Goal: Task Accomplishment & Management: Manage account settings

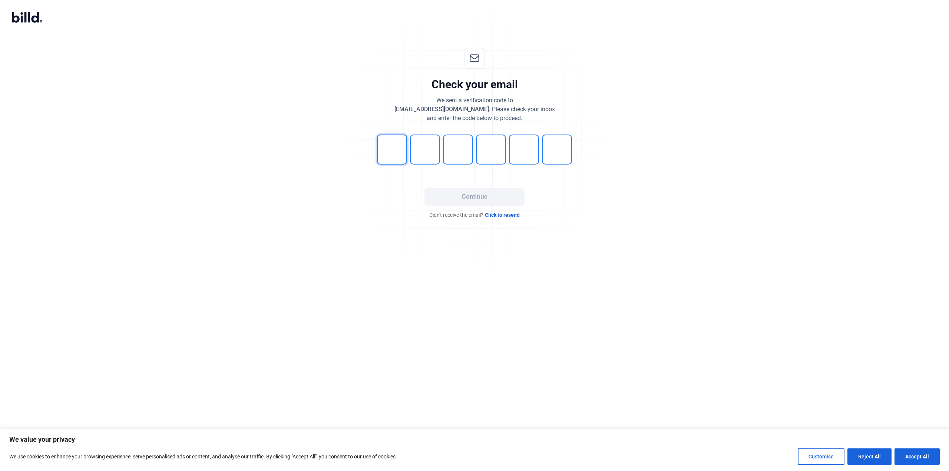
click at [388, 157] on input "tel" at bounding box center [392, 150] width 30 height 30
type input "1"
type input "6"
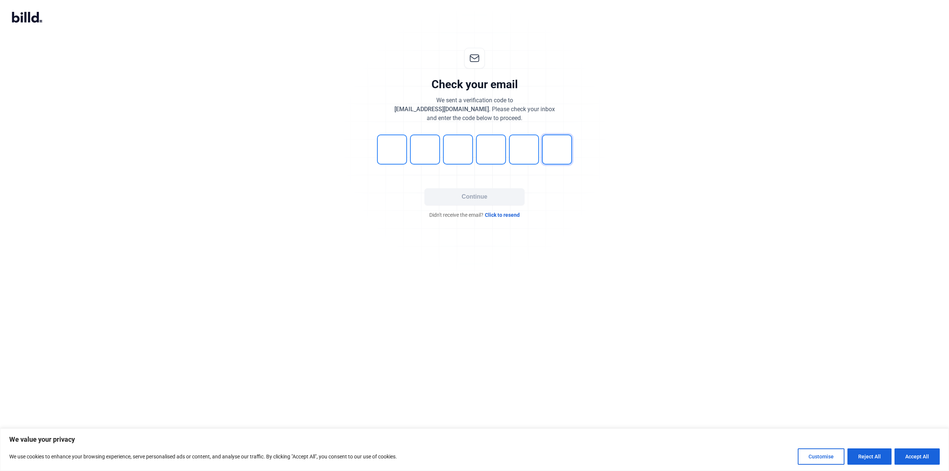
type input "3"
type input "6"
click at [475, 196] on button "Continue" at bounding box center [475, 196] width 100 height 17
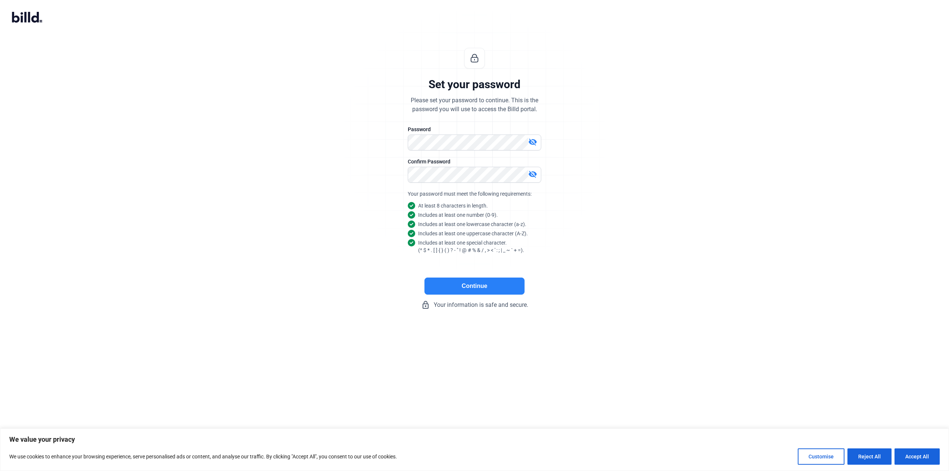
click at [477, 287] on button "Continue" at bounding box center [475, 286] width 100 height 17
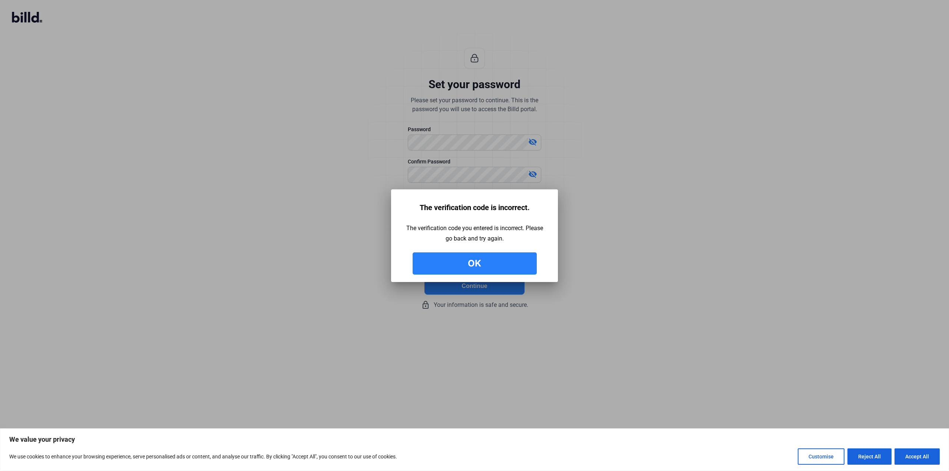
click at [487, 260] on button "Ok" at bounding box center [475, 264] width 124 height 22
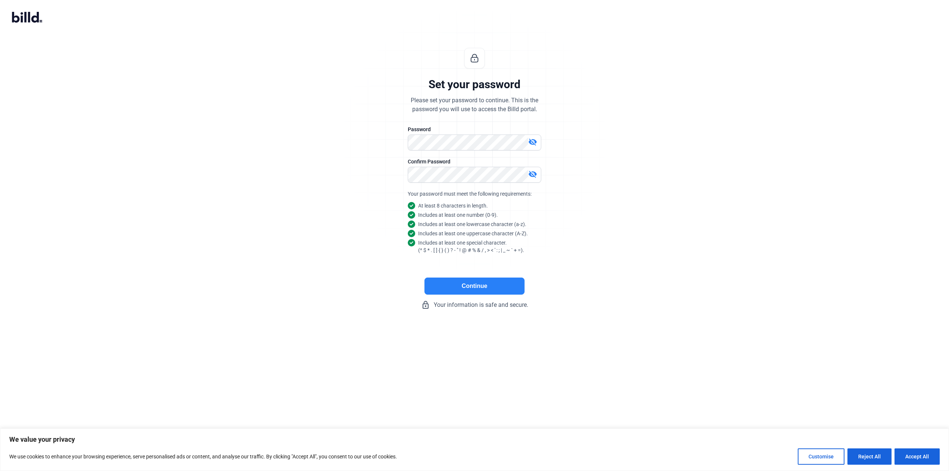
click at [476, 284] on button "Continue" at bounding box center [475, 286] width 100 height 17
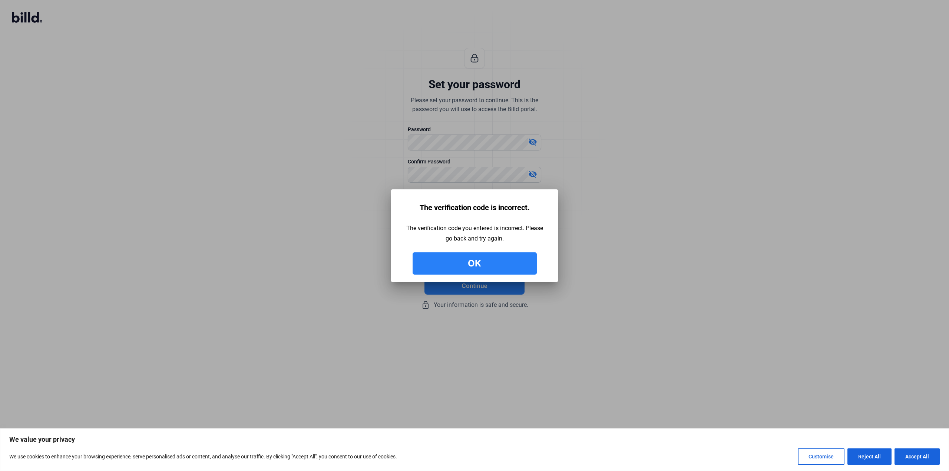
click at [479, 263] on button "Ok" at bounding box center [475, 264] width 124 height 22
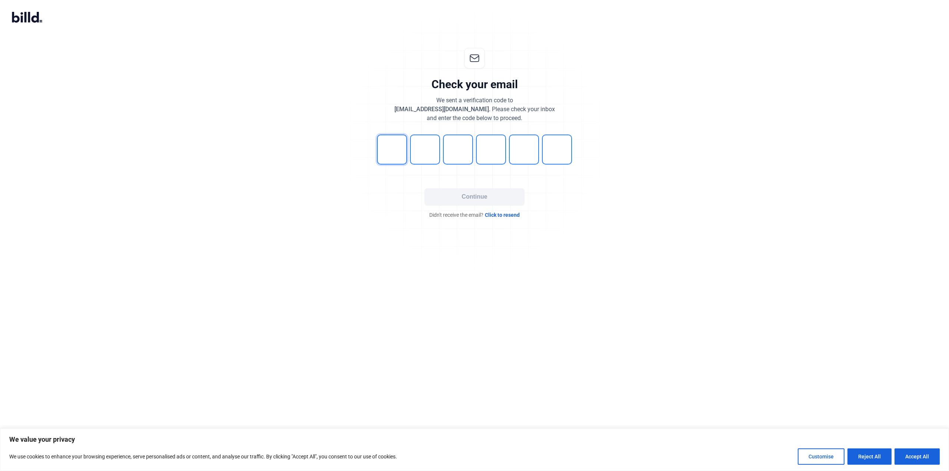
click at [392, 156] on input "tel" at bounding box center [392, 150] width 30 height 30
type input "2"
type input "9"
type input "2"
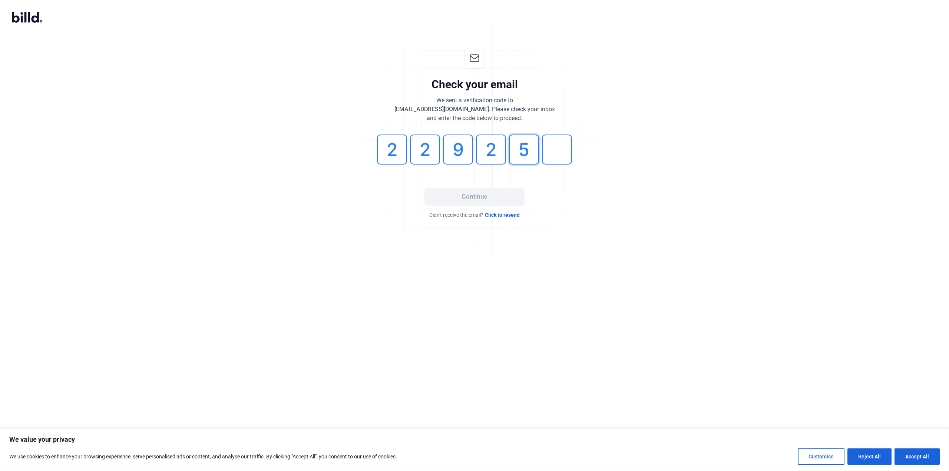
type input "5"
type input "0"
click at [481, 195] on button "Continue" at bounding box center [475, 196] width 100 height 17
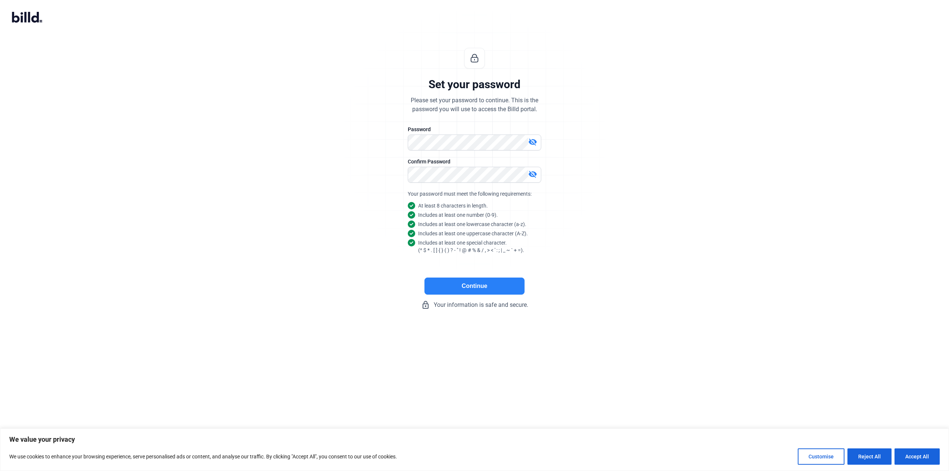
drag, startPoint x: 462, startPoint y: 283, endPoint x: 480, endPoint y: 289, distance: 18.6
click at [463, 284] on button "Continue" at bounding box center [475, 286] width 100 height 17
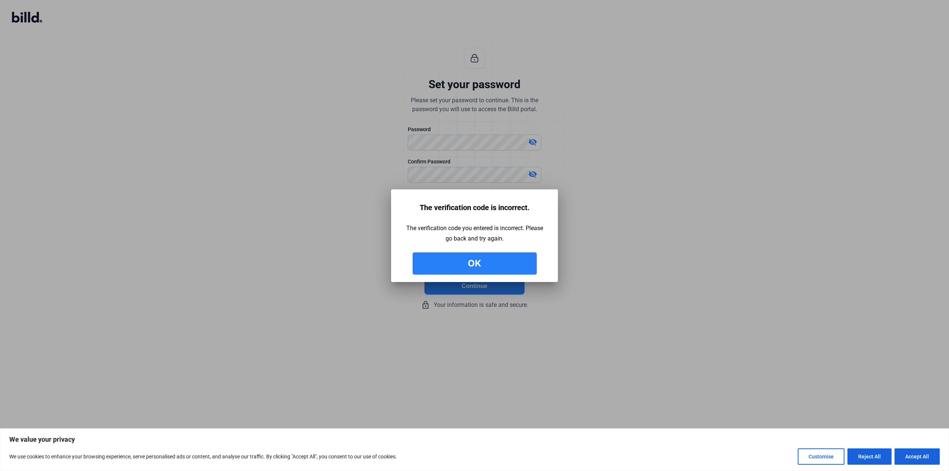
click at [468, 269] on button "Ok" at bounding box center [475, 264] width 124 height 22
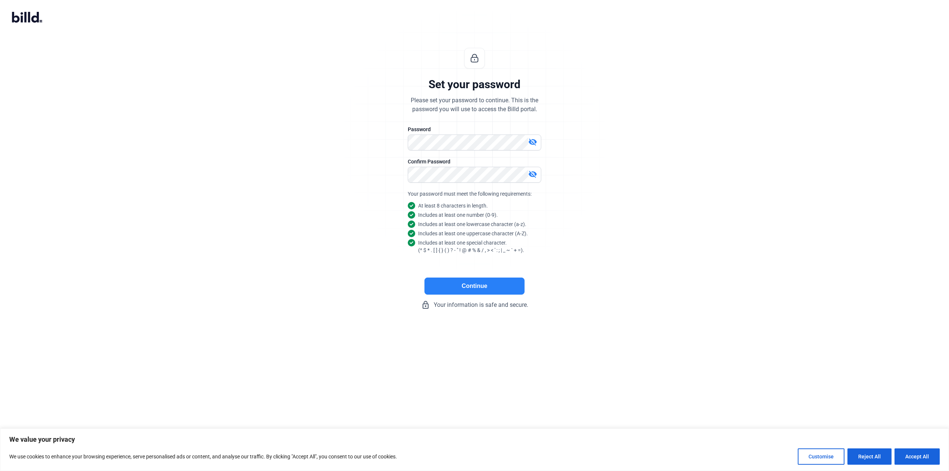
click at [472, 289] on button "Continue" at bounding box center [475, 286] width 100 height 17
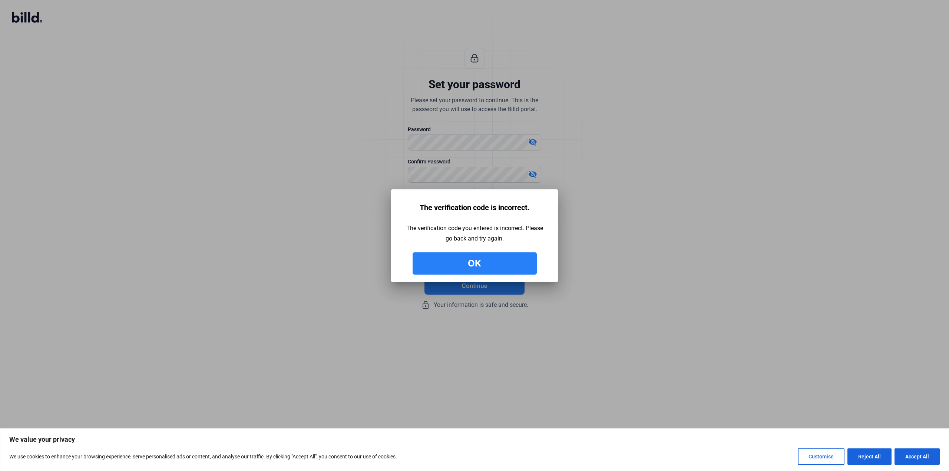
click at [472, 264] on button "Ok" at bounding box center [475, 264] width 124 height 22
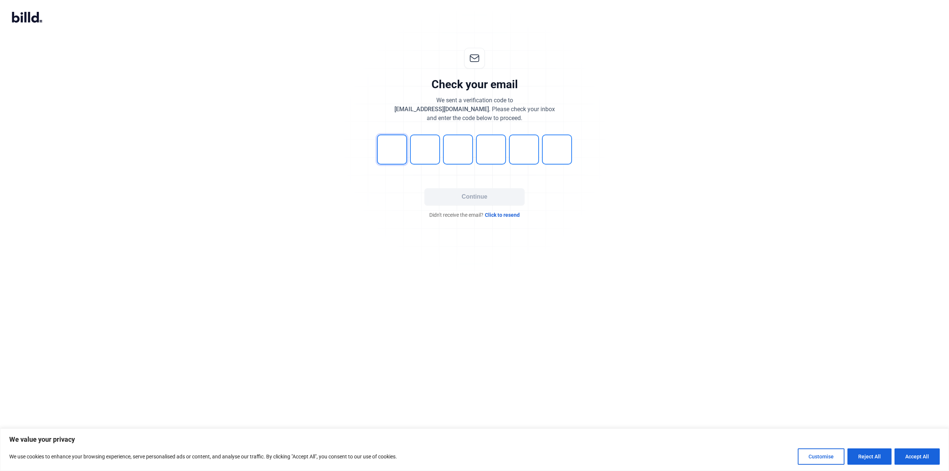
click at [385, 150] on input "tel" at bounding box center [392, 150] width 30 height 30
type input "8"
type input "5"
type input "0"
type input "7"
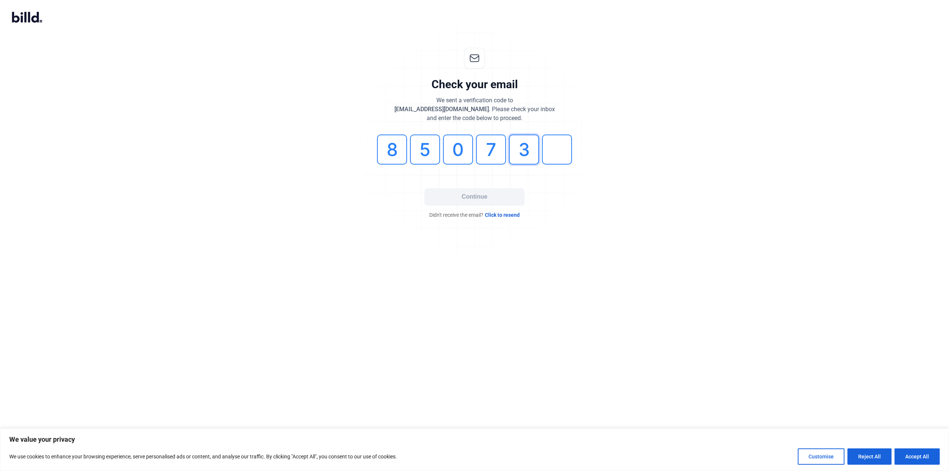
type input "3"
type input "5"
click at [469, 199] on button "Continue" at bounding box center [475, 196] width 100 height 17
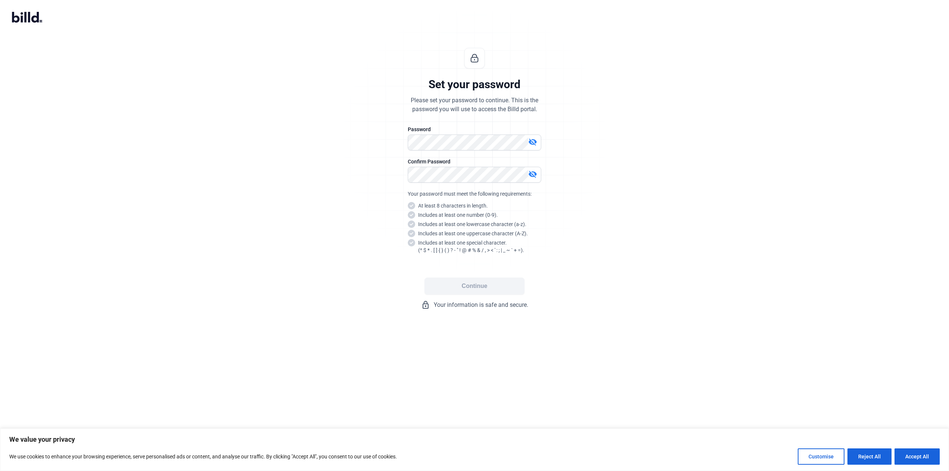
click at [455, 150] on div "visibility_off" at bounding box center [474, 143] width 133 height 16
click at [491, 287] on button "Continue" at bounding box center [475, 286] width 100 height 17
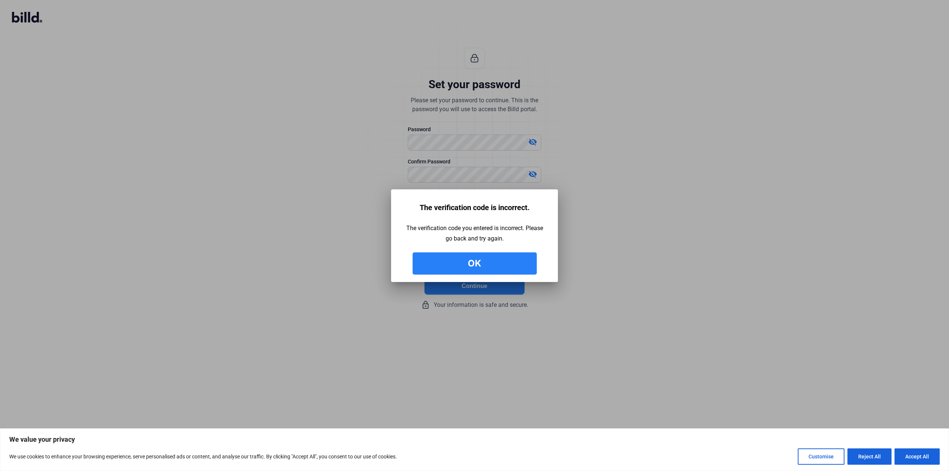
click at [466, 269] on button "Ok" at bounding box center [475, 264] width 124 height 22
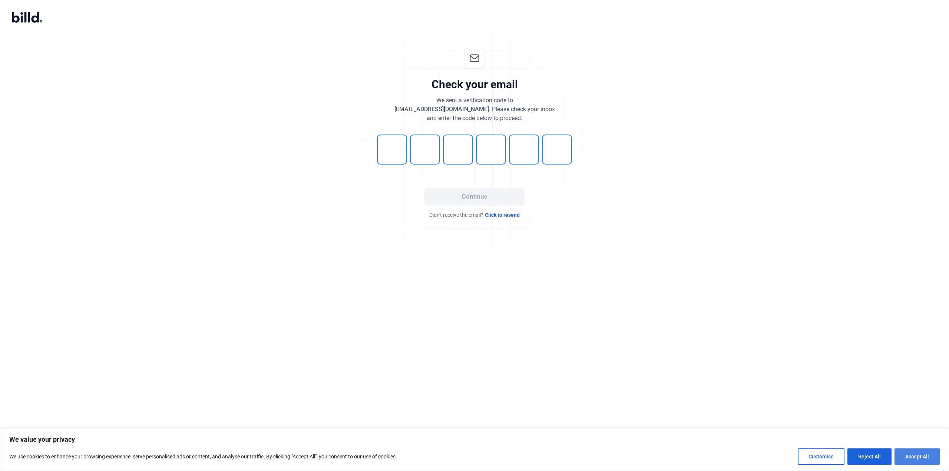
click at [907, 457] on button "Accept All" at bounding box center [917, 457] width 45 height 16
checkbox input "true"
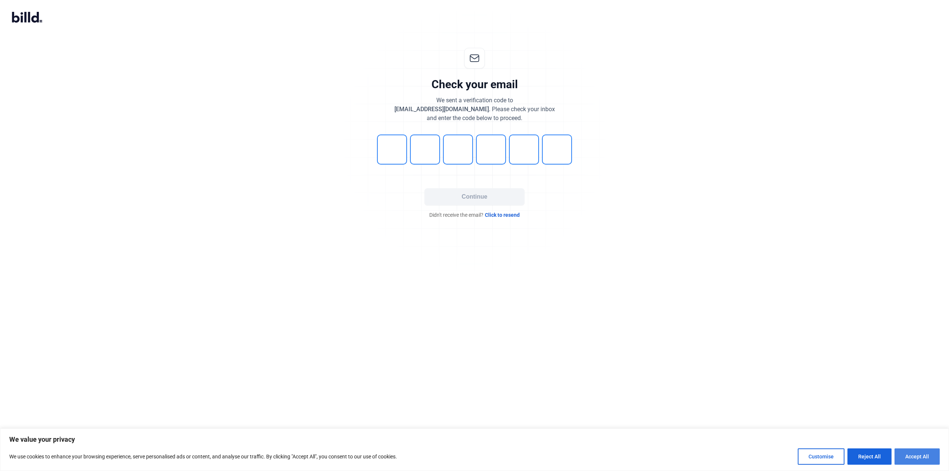
checkbox input "true"
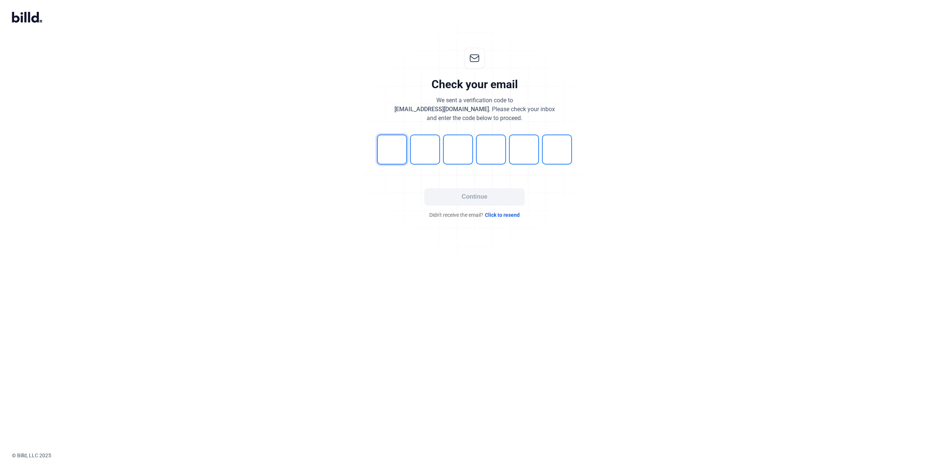
click at [394, 155] on input "tel" at bounding box center [392, 150] width 30 height 30
click at [395, 153] on input "tel" at bounding box center [392, 150] width 30 height 30
type input "4"
type input "2"
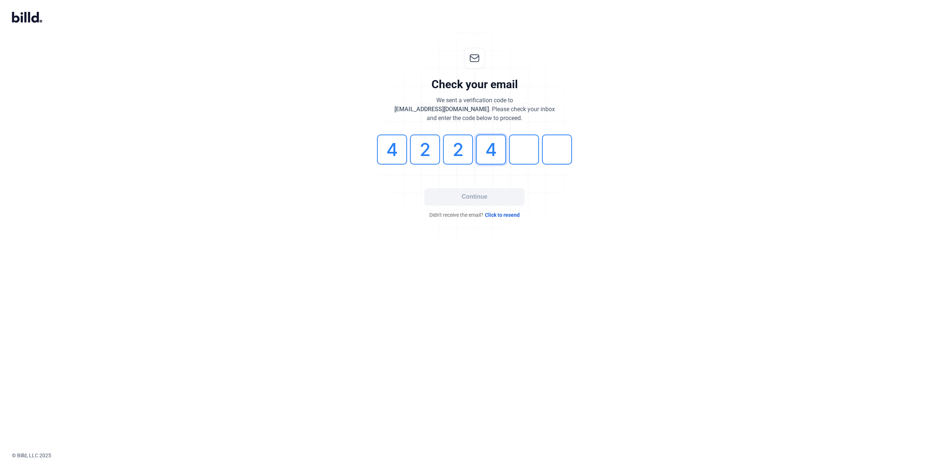
type input "4"
type input "2"
type input "9"
click at [474, 196] on button "Continue" at bounding box center [475, 196] width 100 height 17
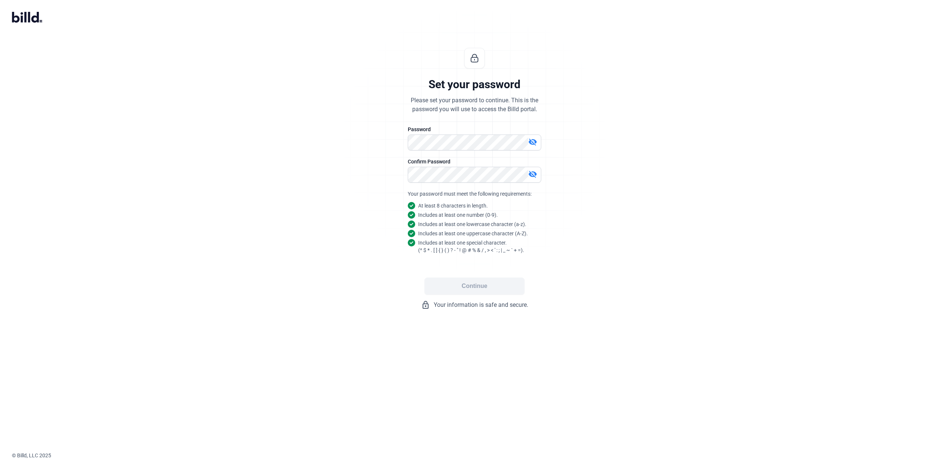
click at [529, 140] on mat-icon "visibility_off" at bounding box center [532, 142] width 9 height 9
click at [478, 295] on button "Continue" at bounding box center [475, 286] width 100 height 17
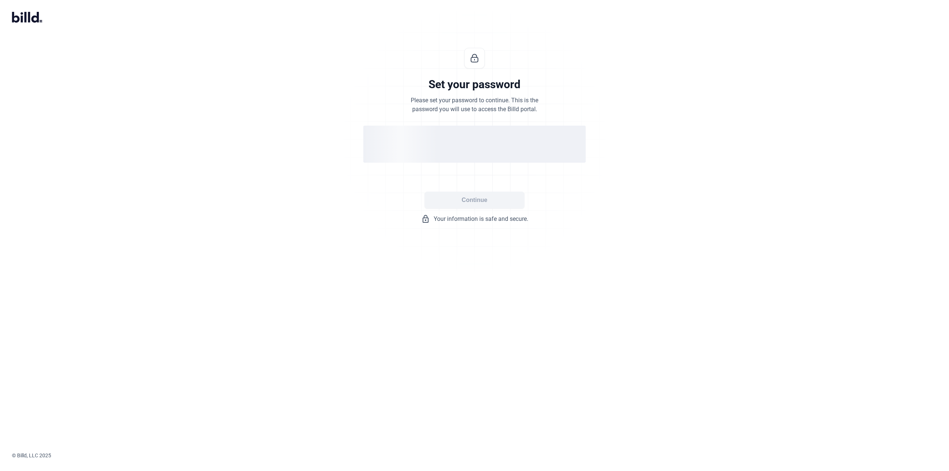
click at [508, 150] on div "loading" at bounding box center [474, 144] width 222 height 37
click at [24, 18] on icon at bounding box center [27, 17] width 30 height 11
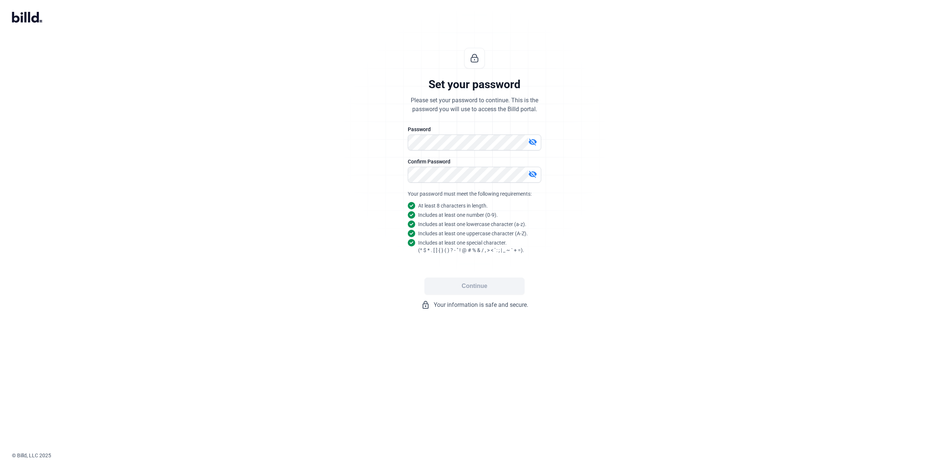
click at [532, 143] on mat-icon "visibility_off" at bounding box center [532, 142] width 9 height 9
click at [474, 290] on button "Continue" at bounding box center [475, 286] width 100 height 17
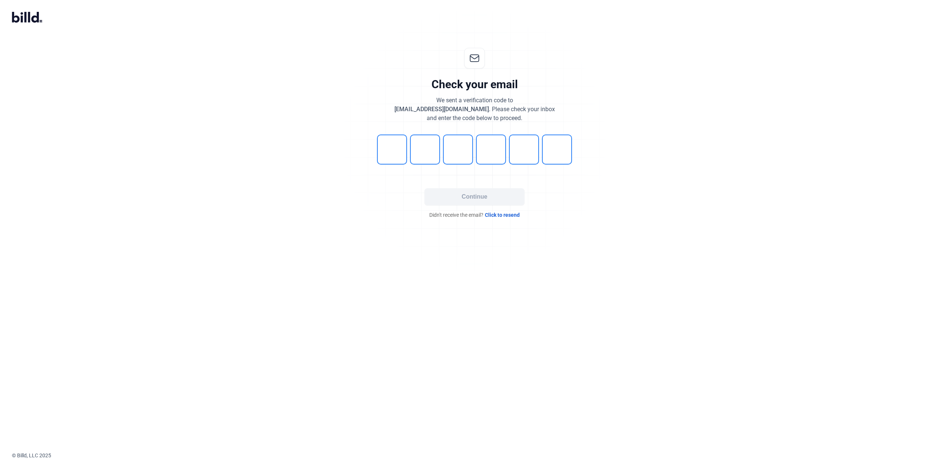
click at [26, 20] on icon at bounding box center [25, 17] width 2 height 11
drag, startPoint x: 394, startPoint y: 153, endPoint x: 430, endPoint y: 166, distance: 38.1
click at [394, 153] on input "tel" at bounding box center [392, 150] width 30 height 30
type input "3"
type input "7"
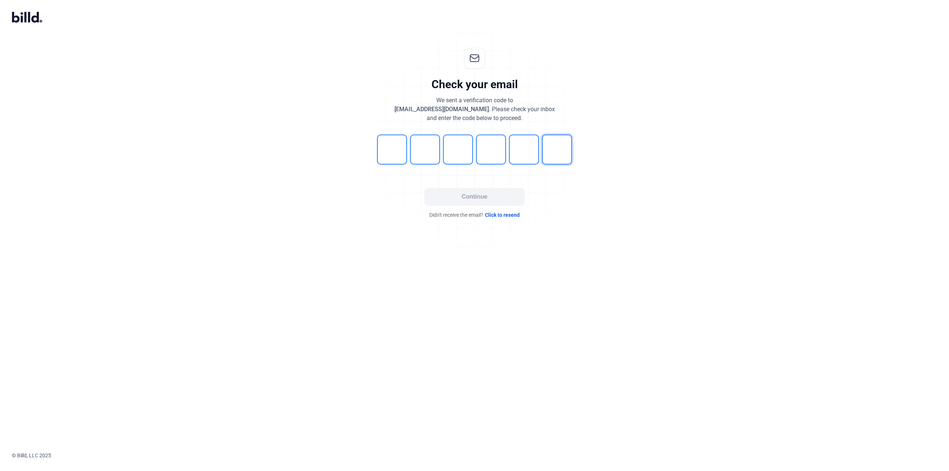
type input "0"
type input "3"
type input "4"
type input "3"
click at [489, 199] on button "Continue" at bounding box center [475, 196] width 100 height 17
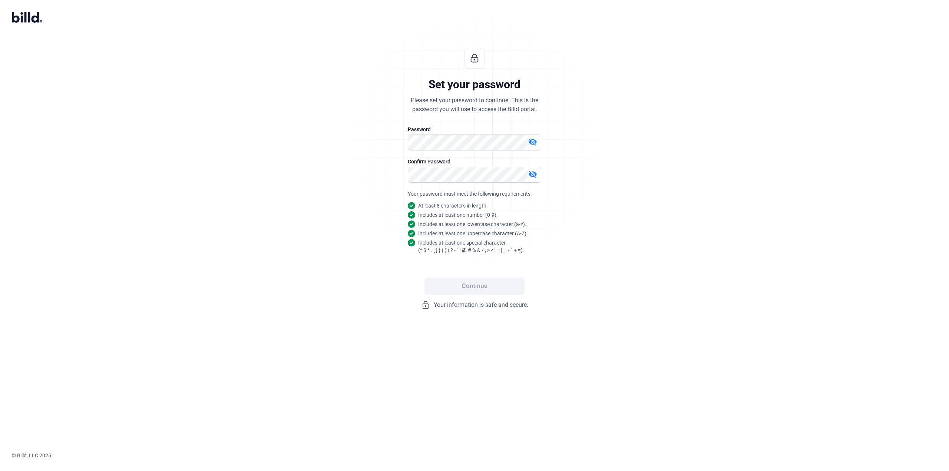
click at [533, 143] on mat-icon "visibility_off" at bounding box center [532, 142] width 9 height 9
click at [482, 284] on button "Continue" at bounding box center [475, 286] width 100 height 17
drag, startPoint x: 470, startPoint y: 284, endPoint x: 496, endPoint y: 292, distance: 26.6
click at [470, 284] on button "Continue" at bounding box center [475, 286] width 100 height 17
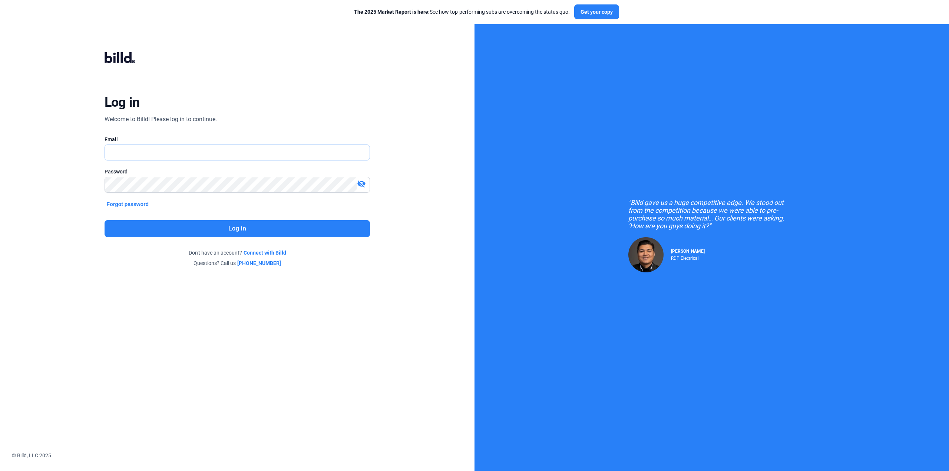
click at [148, 154] on input "text" at bounding box center [237, 152] width 265 height 15
click at [142, 155] on input "text" at bounding box center [237, 152] width 265 height 15
click at [216, 154] on input "chris" at bounding box center [237, 152] width 265 height 15
type input "[EMAIL_ADDRESS][DOMAIN_NAME]"
click at [362, 185] on mat-icon "visibility_off" at bounding box center [361, 183] width 9 height 9
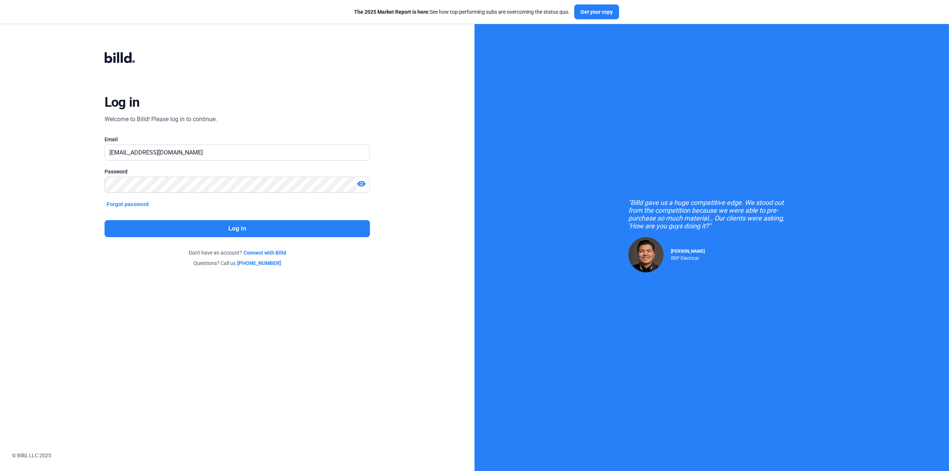
click at [213, 223] on button "Log in" at bounding box center [238, 228] width 266 height 17
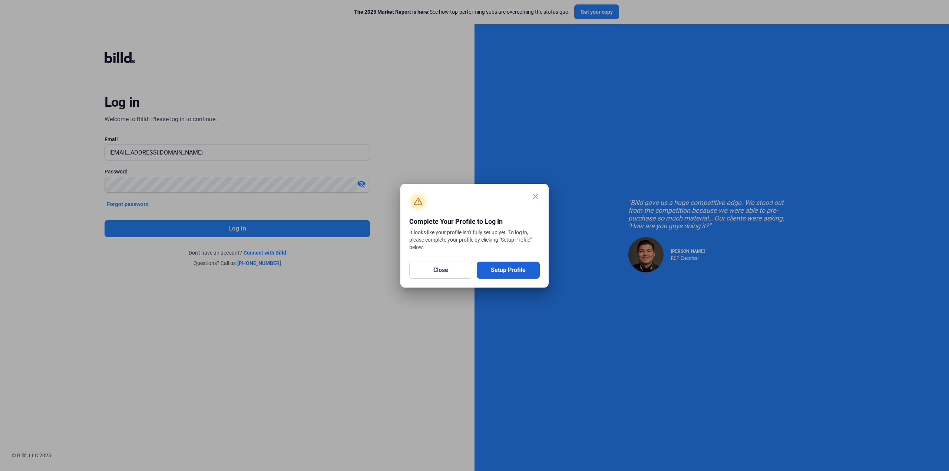
click at [517, 269] on button "Setup Profile" at bounding box center [508, 270] width 63 height 17
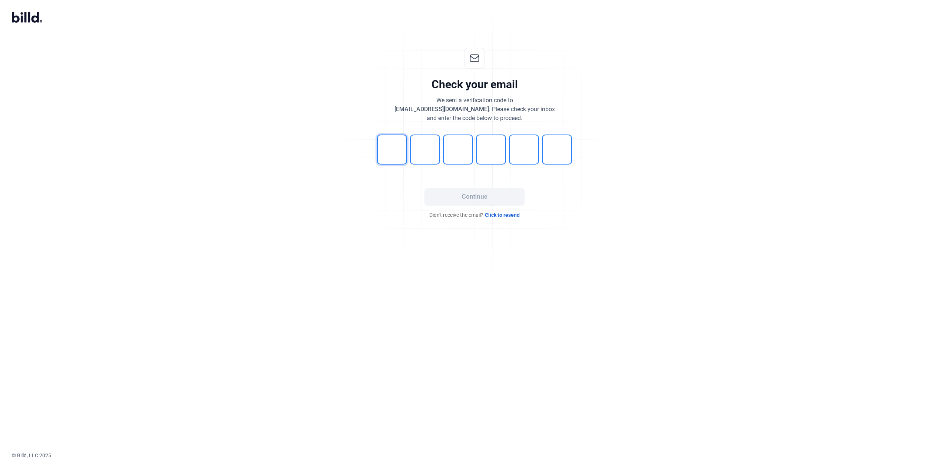
click at [393, 148] on input "tel" at bounding box center [392, 150] width 30 height 30
click at [382, 149] on input "tel" at bounding box center [392, 150] width 30 height 30
type input "3"
type input "7"
type input "0"
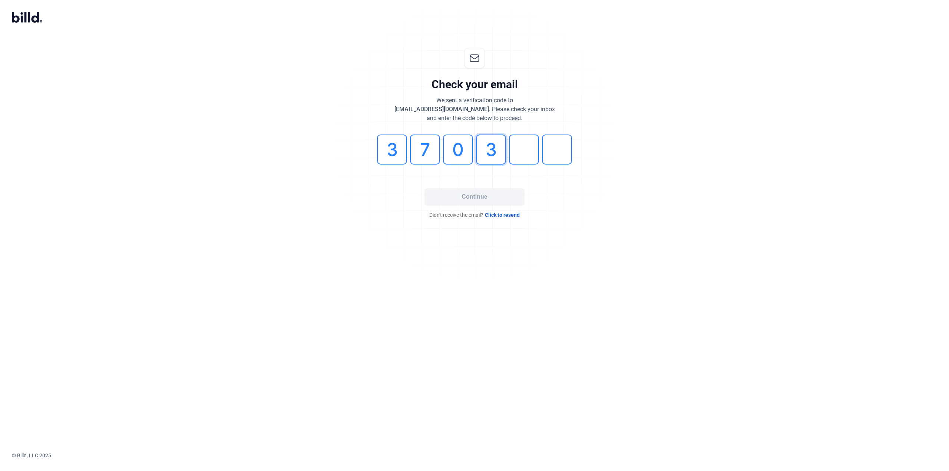
type input "3"
type input "4"
type input "3"
click at [486, 198] on button "Continue" at bounding box center [475, 196] width 100 height 17
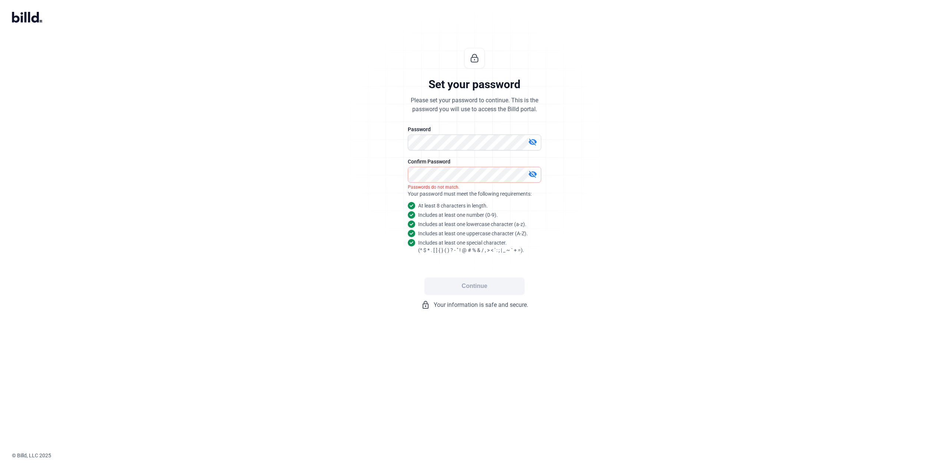
click at [535, 142] on mat-icon "visibility_off" at bounding box center [532, 142] width 9 height 9
click at [483, 284] on button "Continue" at bounding box center [475, 286] width 100 height 17
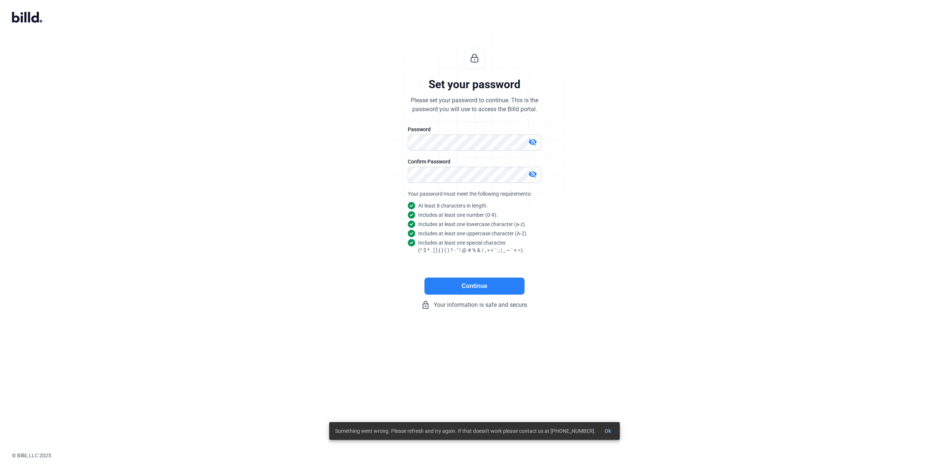
click at [475, 288] on button "Continue" at bounding box center [475, 286] width 100 height 17
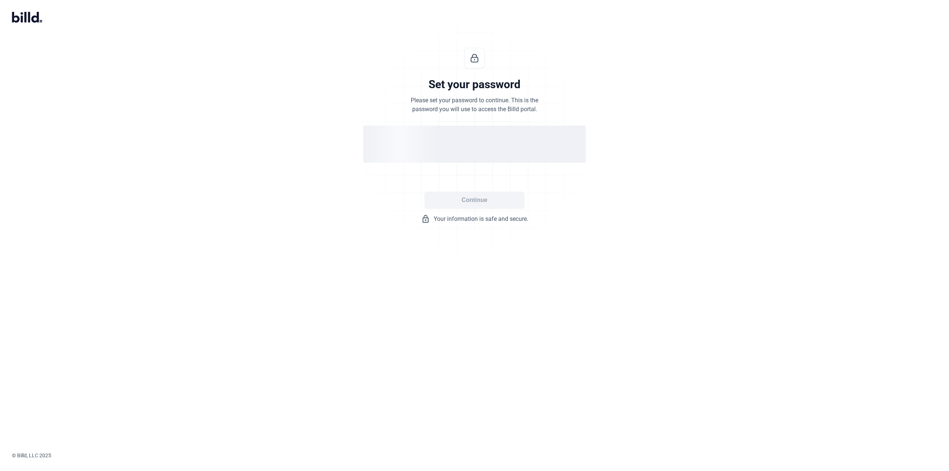
click at [26, 22] on icon at bounding box center [25, 17] width 2 height 11
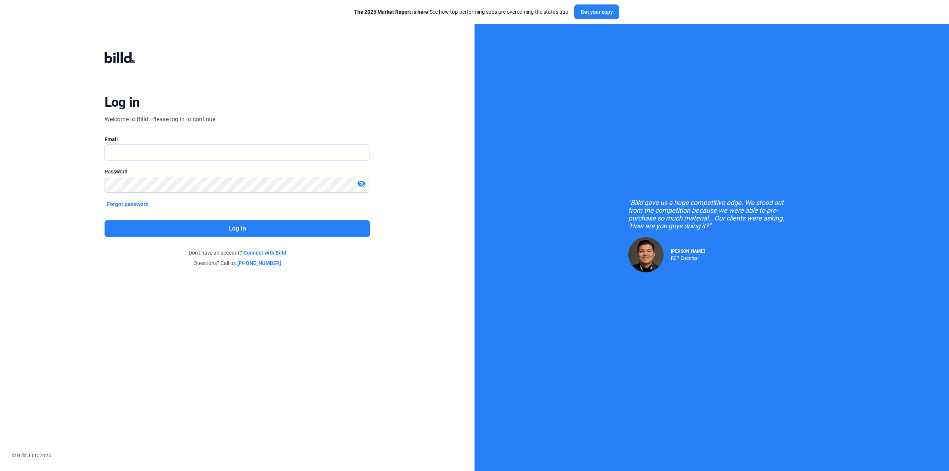
type input "[EMAIL_ADDRESS][DOMAIN_NAME]"
click at [235, 227] on button "Log in" at bounding box center [238, 228] width 266 height 17
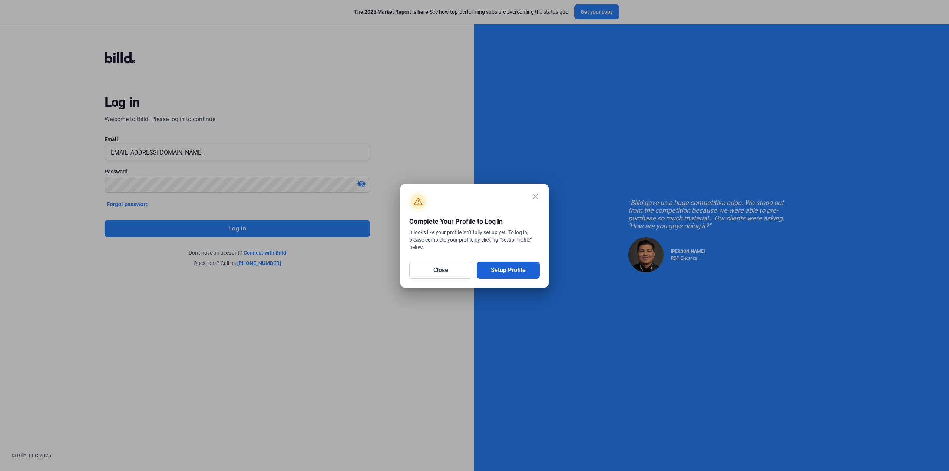
click at [512, 270] on button "Setup Profile" at bounding box center [508, 270] width 63 height 17
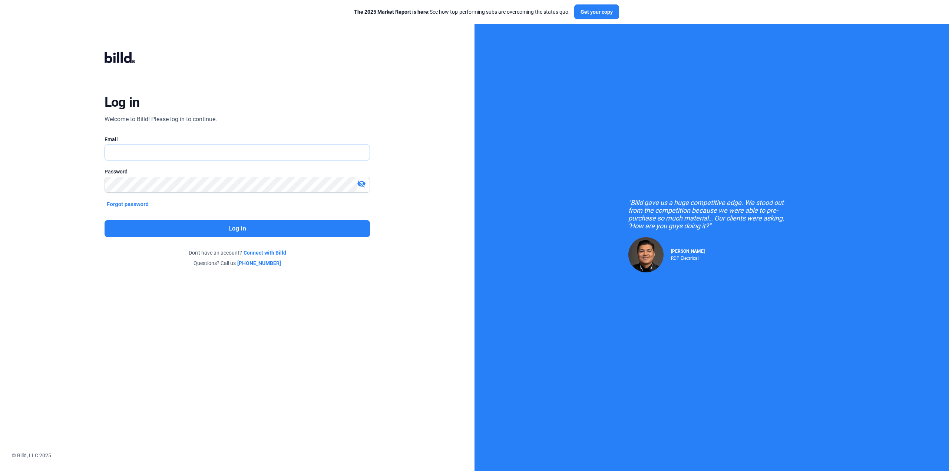
type input "[EMAIL_ADDRESS][DOMAIN_NAME]"
click at [139, 204] on button "Forgot password" at bounding box center [128, 204] width 47 height 8
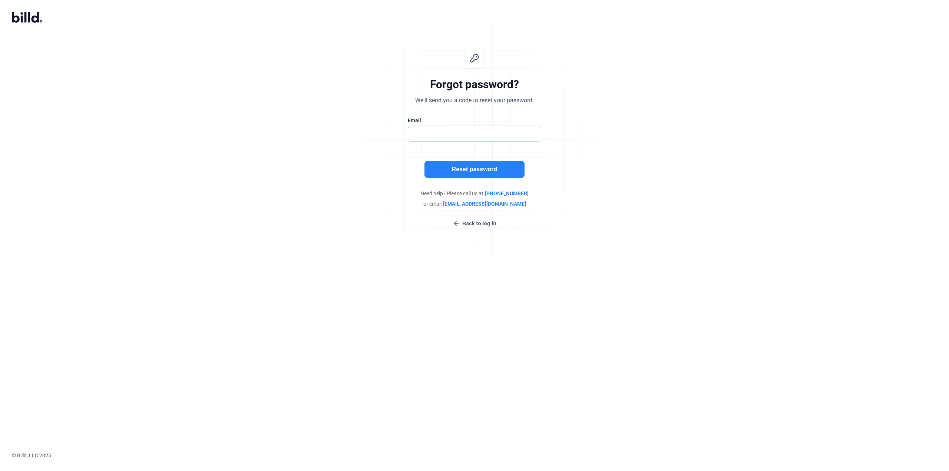
click at [449, 132] on input "text" at bounding box center [470, 133] width 125 height 15
type input "[EMAIL_ADDRESS][DOMAIN_NAME]"
click at [441, 170] on button "Reset password" at bounding box center [475, 169] width 100 height 17
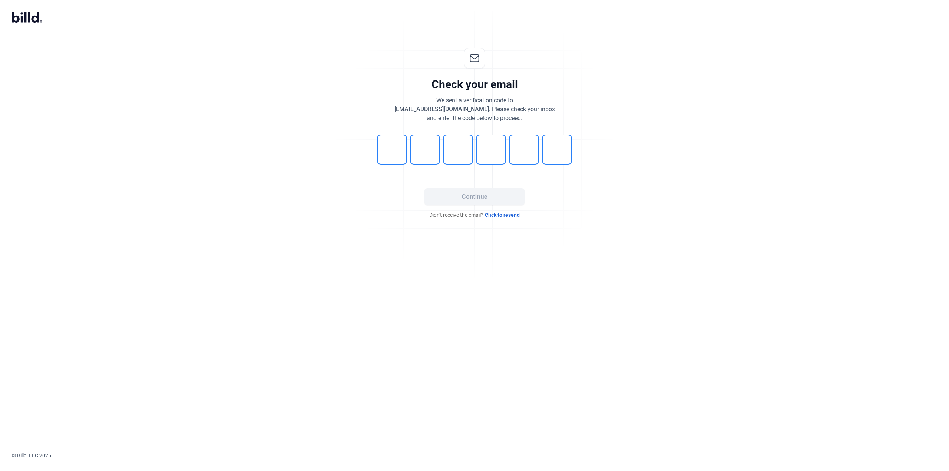
click at [504, 214] on span "Click to resend" at bounding box center [502, 214] width 35 height 7
click at [392, 153] on input "tel" at bounding box center [392, 150] width 30 height 30
click at [509, 214] on span "Click to resend" at bounding box center [502, 214] width 35 height 7
